Goal: Task Accomplishment & Management: Complete application form

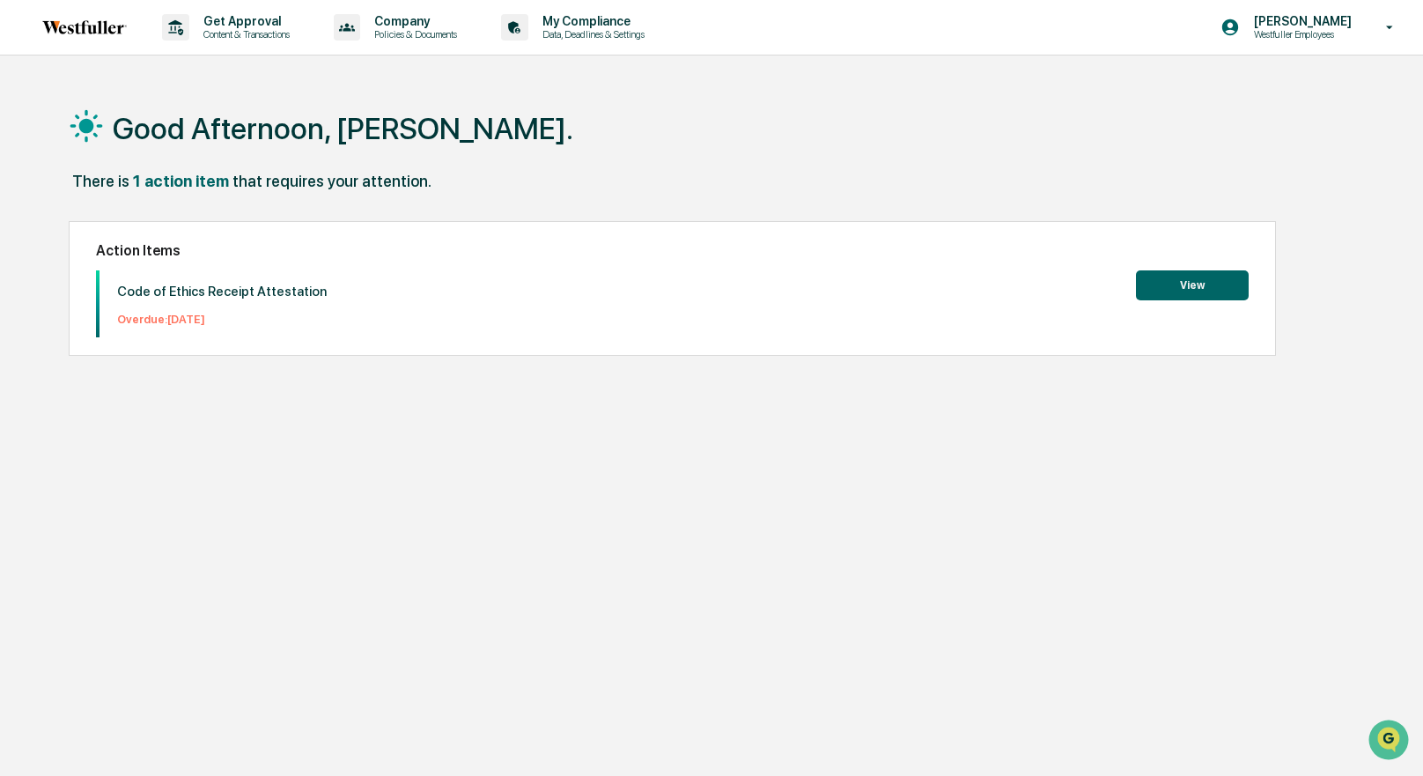
click at [1191, 284] on button "View" at bounding box center [1192, 285] width 113 height 30
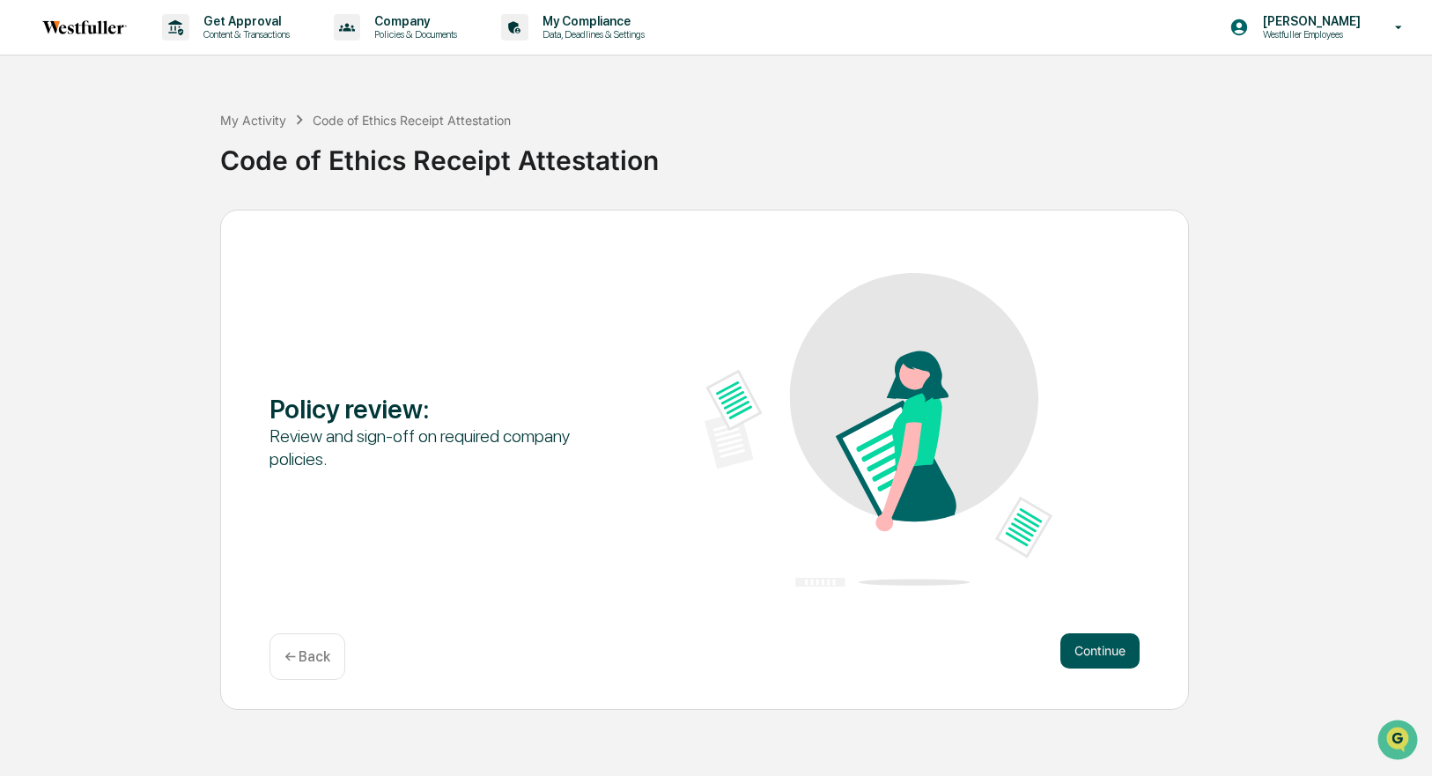
click at [1088, 639] on button "Continue" at bounding box center [1099, 650] width 79 height 35
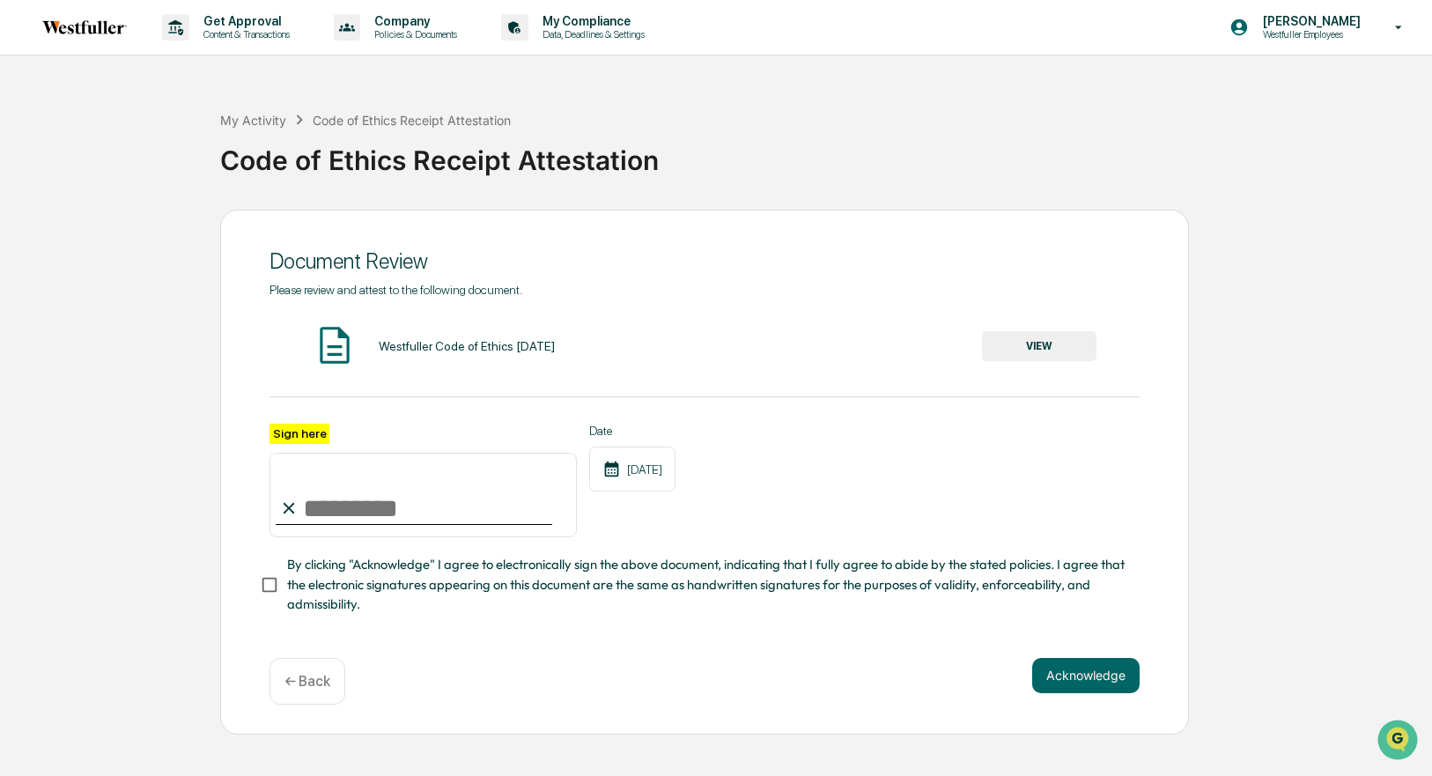
click at [336, 514] on input "Sign here" at bounding box center [422, 495] width 307 height 85
type input "**********"
click at [1074, 689] on button "Acknowledge" at bounding box center [1085, 675] width 107 height 35
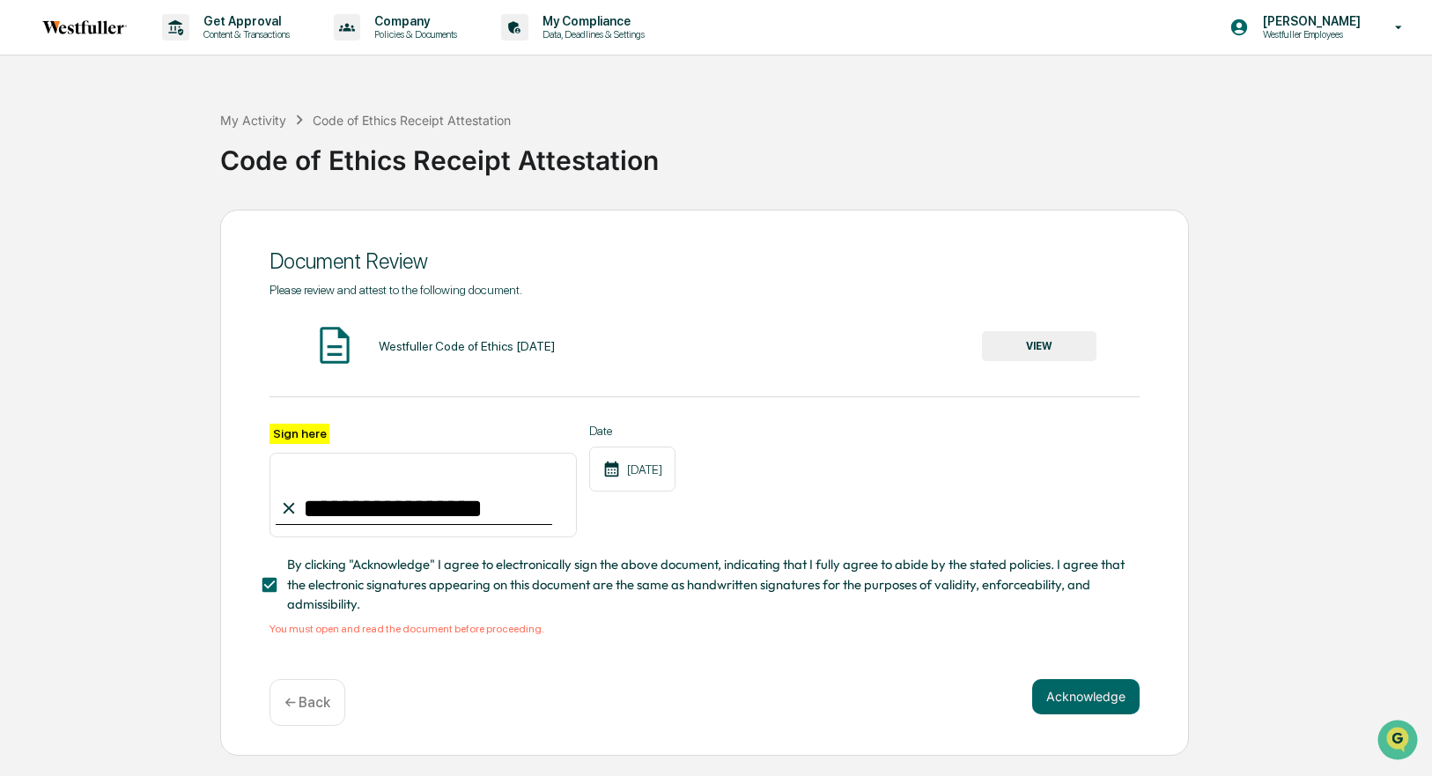
click at [1045, 343] on button "VIEW" at bounding box center [1039, 346] width 114 height 30
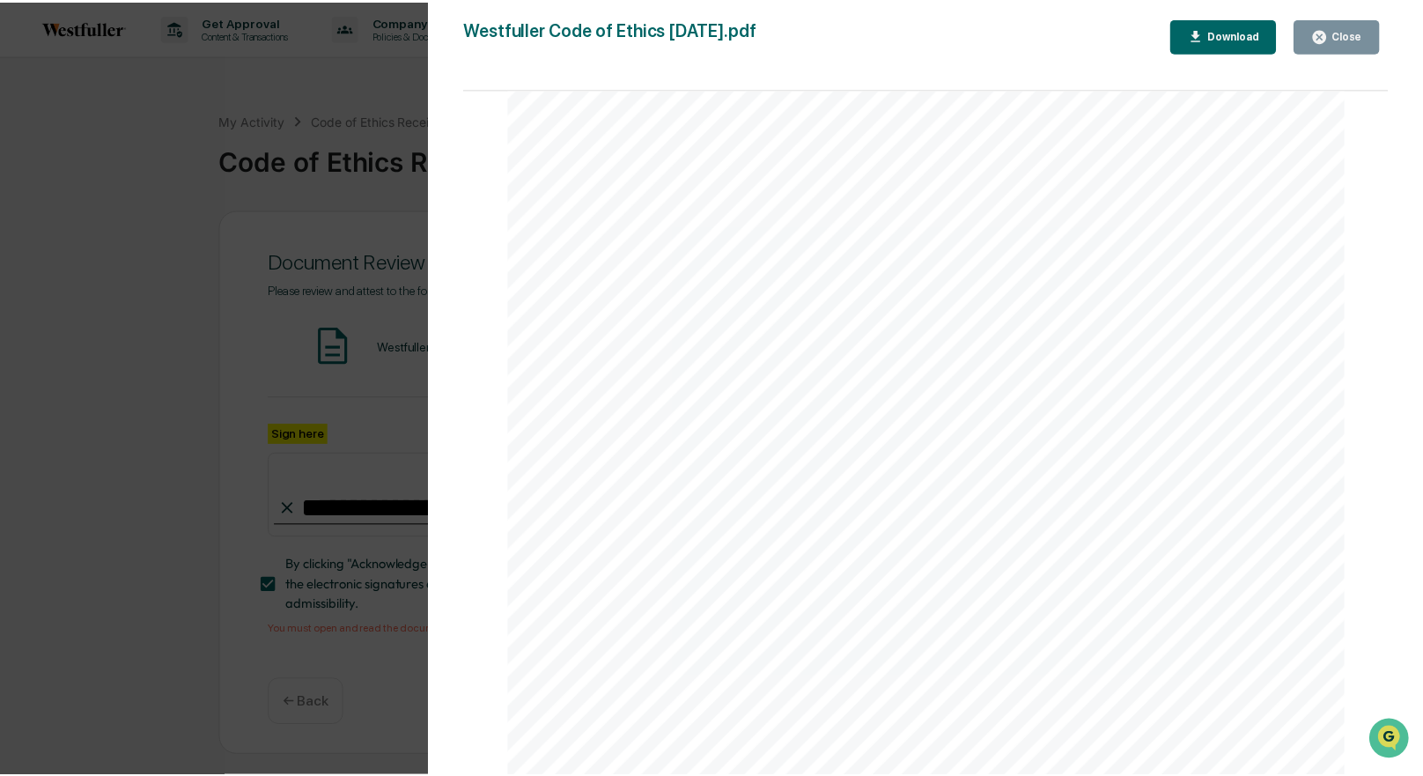
scroll to position [24561, 0]
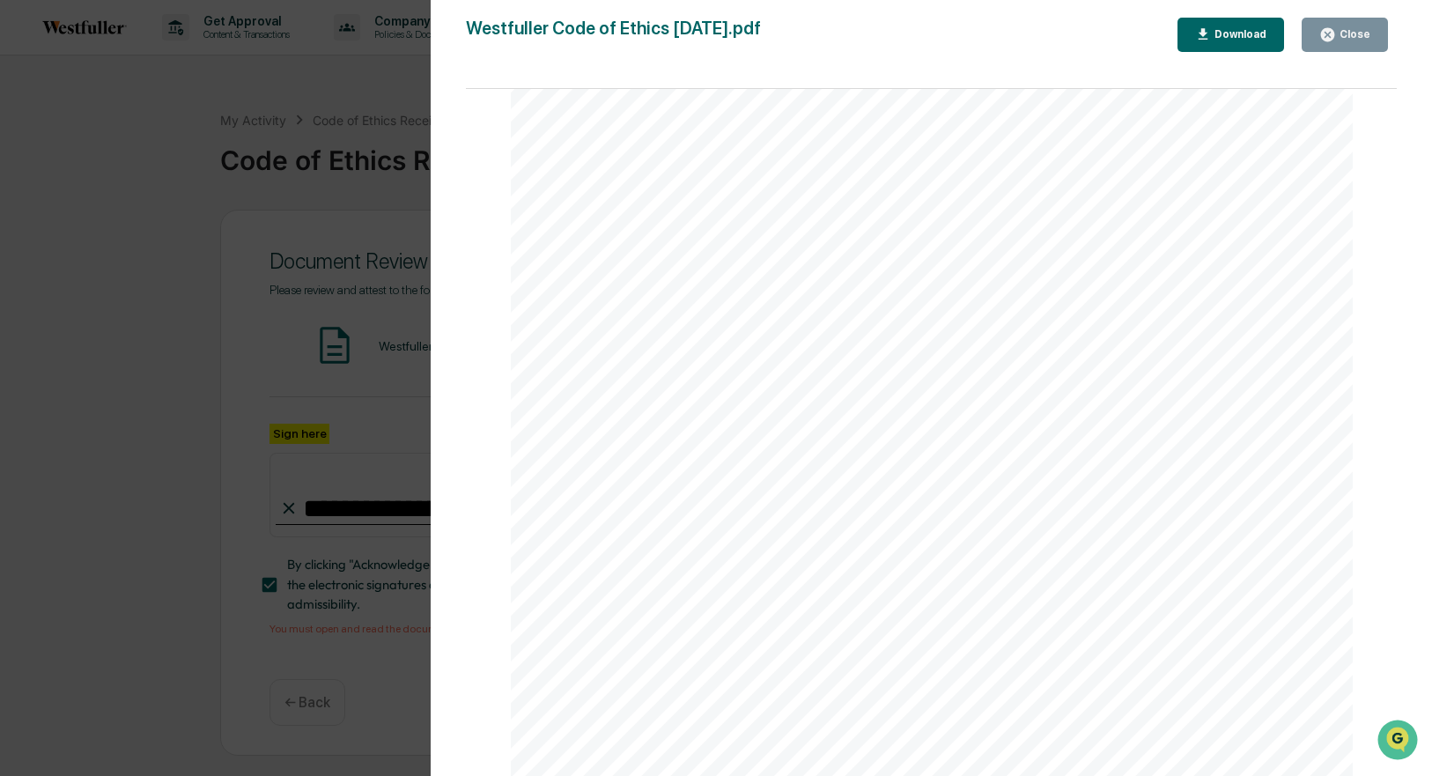
drag, startPoint x: 1388, startPoint y: 175, endPoint x: 41, endPoint y: 12, distance: 1356.4
click at [1328, 32] on icon "button" at bounding box center [1327, 34] width 13 height 13
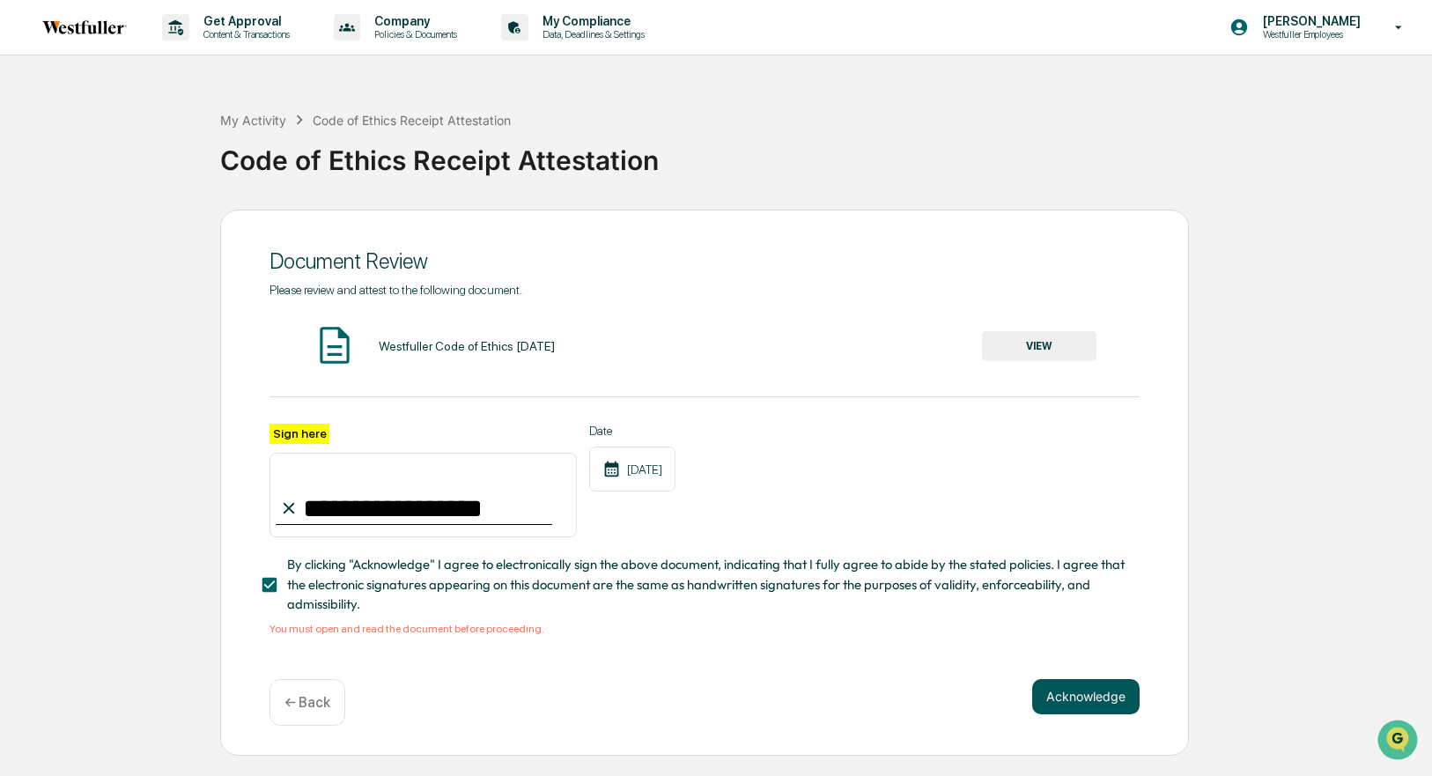
click at [1070, 693] on button "Acknowledge" at bounding box center [1085, 696] width 107 height 35
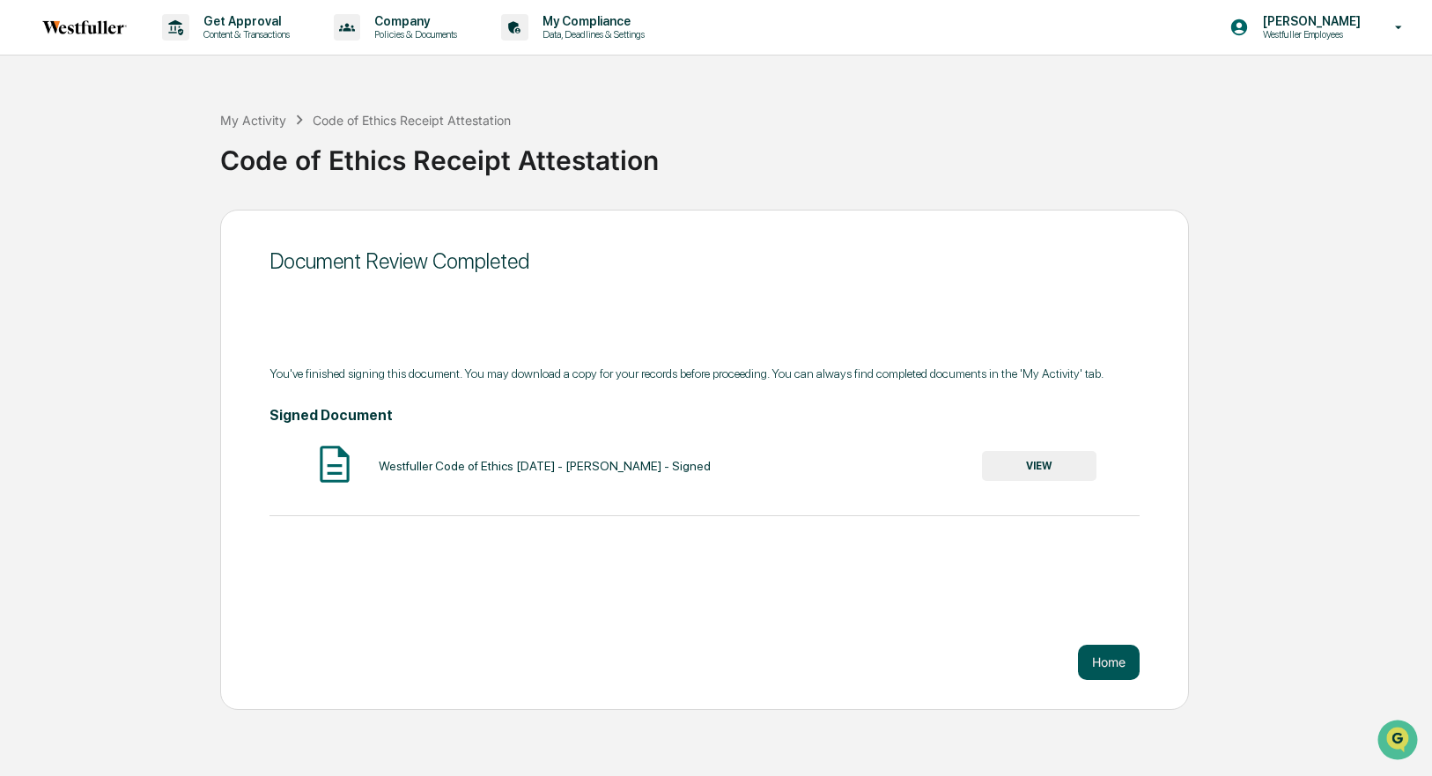
click at [1097, 655] on button "Home" at bounding box center [1109, 662] width 62 height 35
